Goal: Transaction & Acquisition: Register for event/course

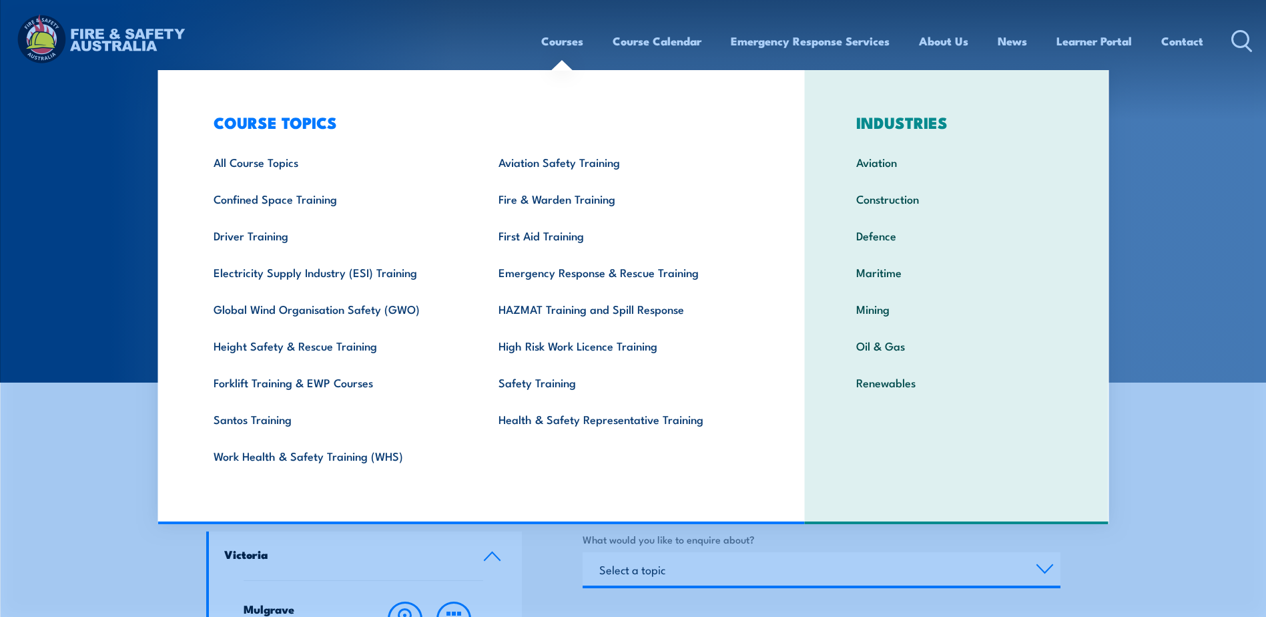
click at [557, 41] on link "Courses" at bounding box center [562, 40] width 42 height 35
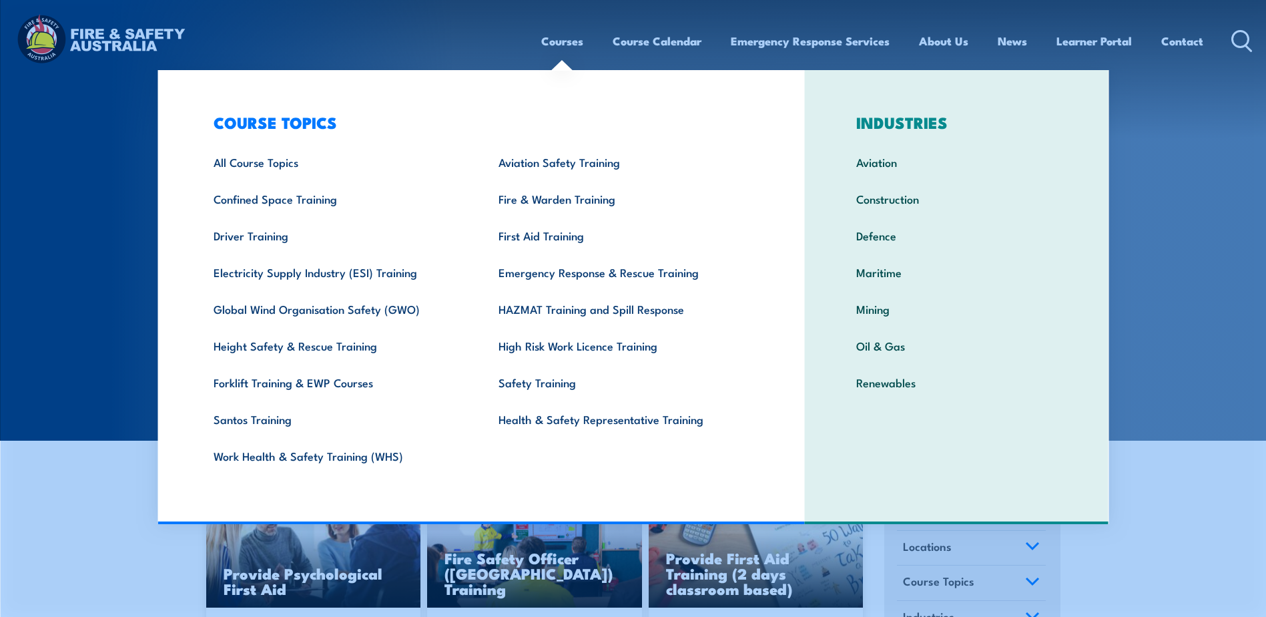
click at [565, 41] on link "Courses" at bounding box center [562, 40] width 42 height 35
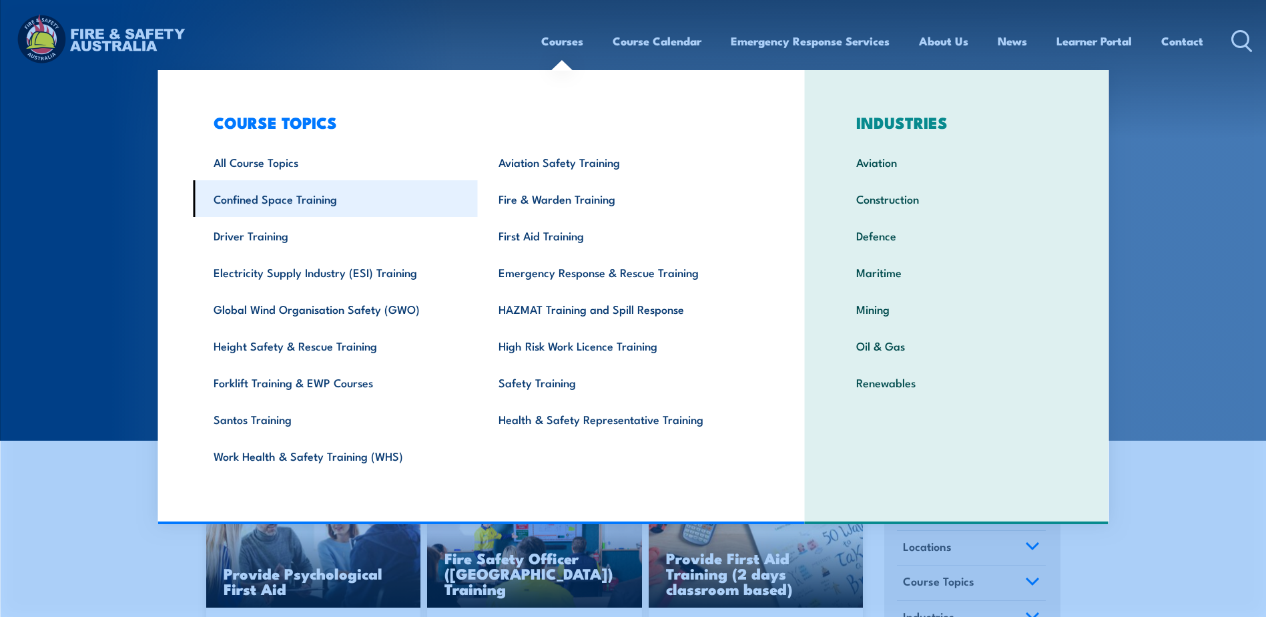
click at [296, 201] on link "Confined Space Training" at bounding box center [335, 198] width 285 height 37
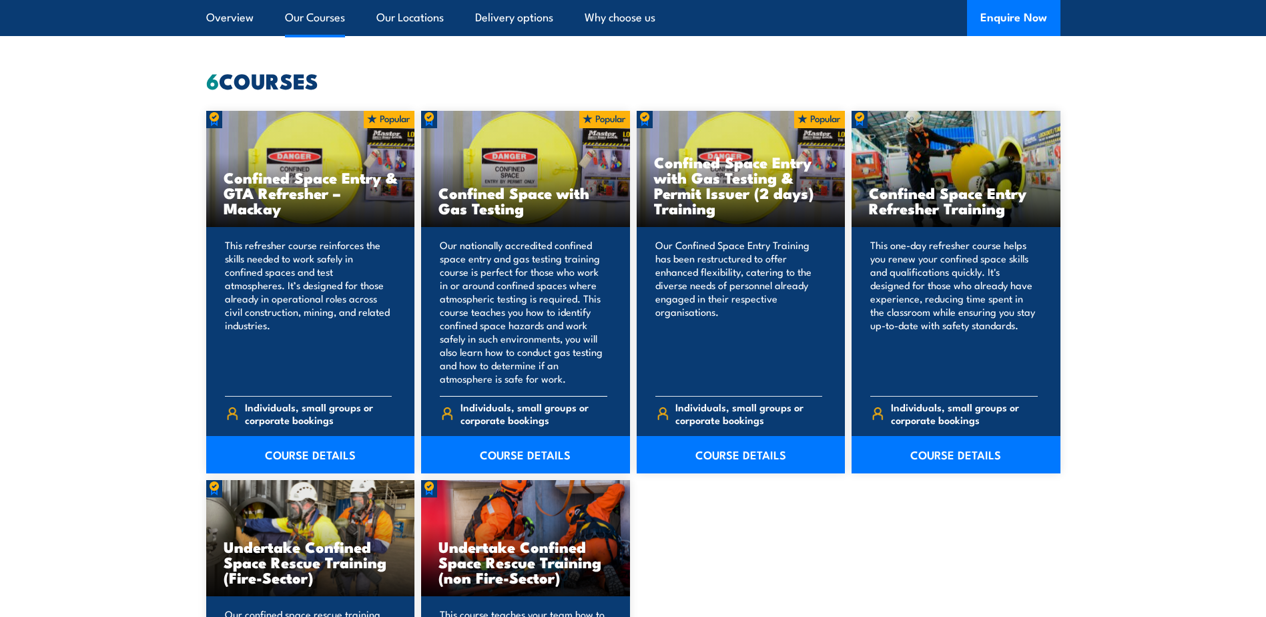
scroll to position [1001, 0]
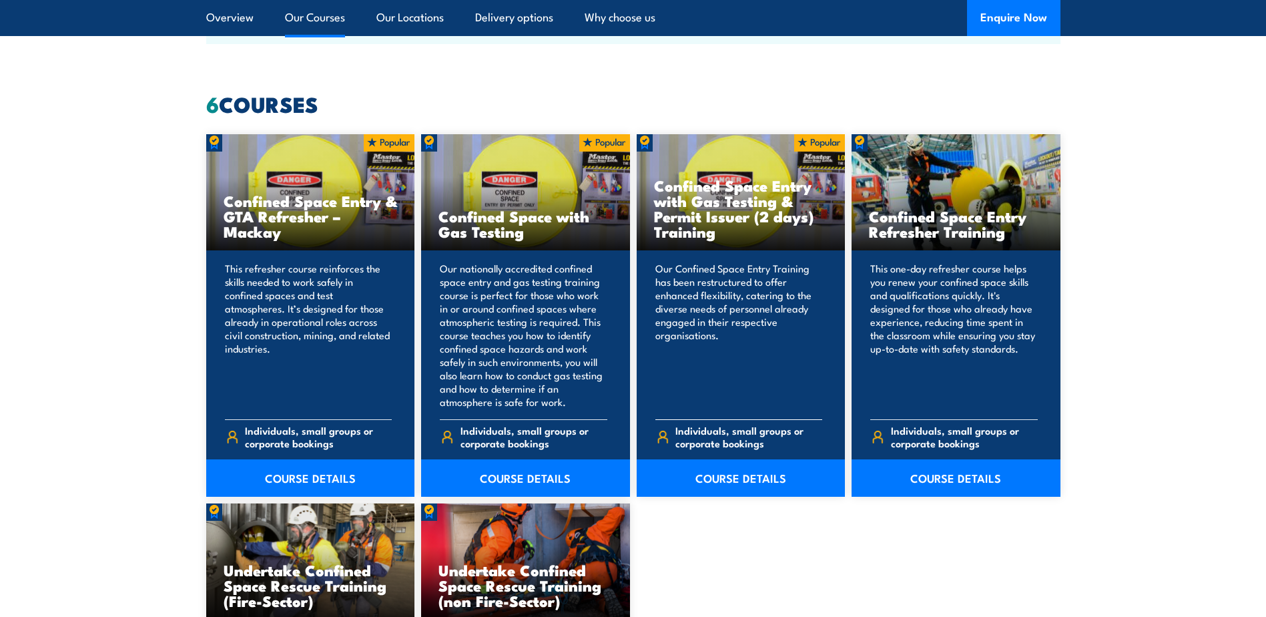
click at [700, 265] on p "Our Confined Space Entry Training has been restructured to offer enhanced flexi…" at bounding box center [740, 335] width 168 height 147
click at [720, 475] on link "COURSE DETAILS" at bounding box center [741, 477] width 209 height 37
